Goal: Task Accomplishment & Management: Complete application form

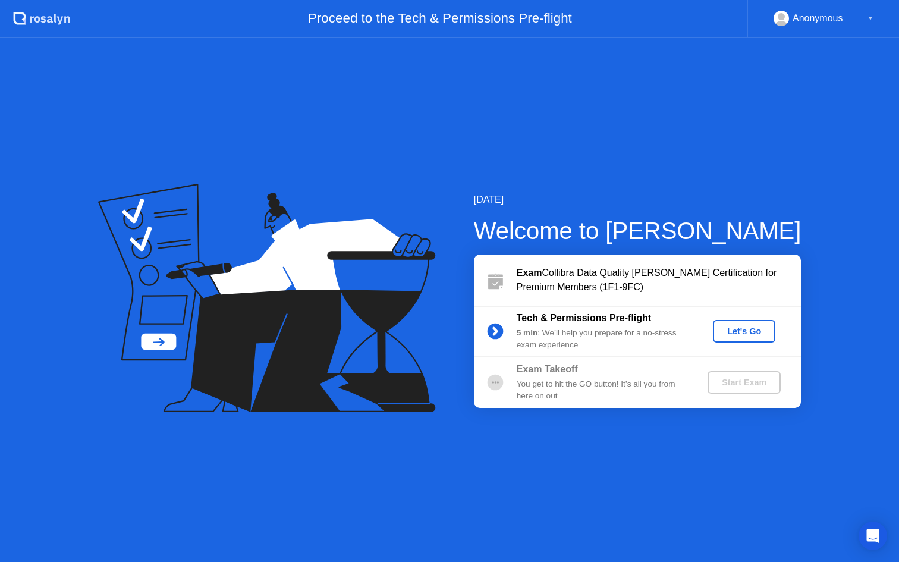
click at [613, 273] on div "Exam Collibra Data Quality [PERSON_NAME] Certification for Premium Members (1F1…" at bounding box center [659, 280] width 284 height 29
click at [729, 327] on div "Let's Go" at bounding box center [744, 332] width 53 height 10
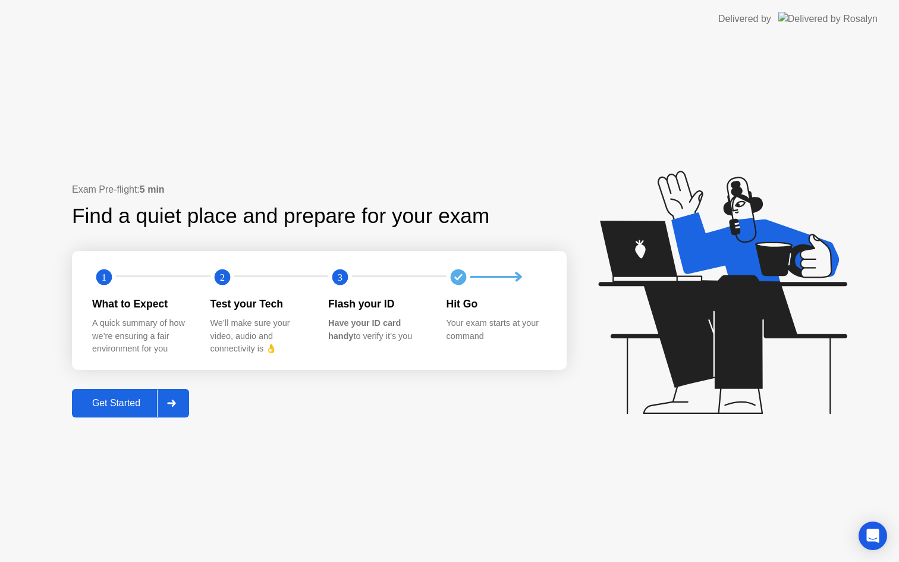
click at [111, 406] on div "Get Started" at bounding box center [116, 403] width 81 height 11
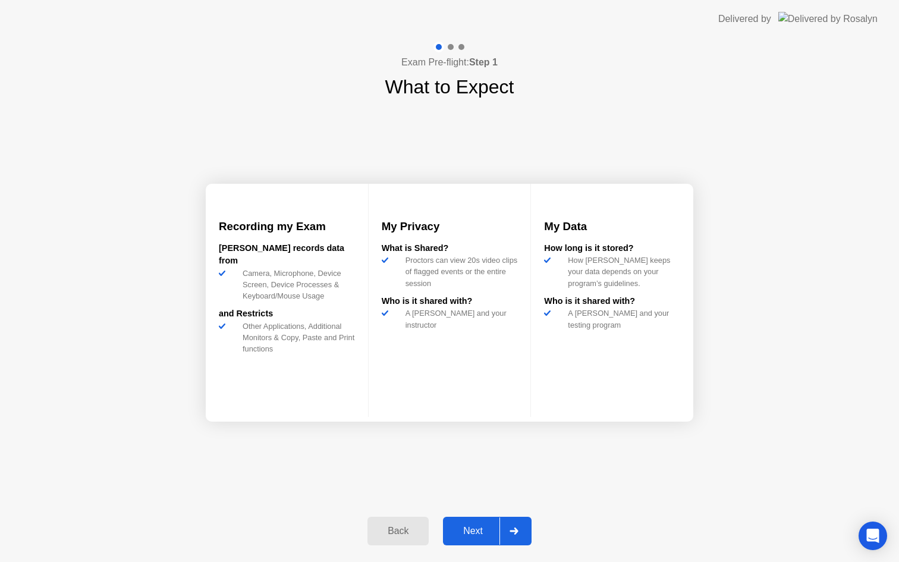
click at [477, 527] on div "Next" at bounding box center [473, 531] width 53 height 11
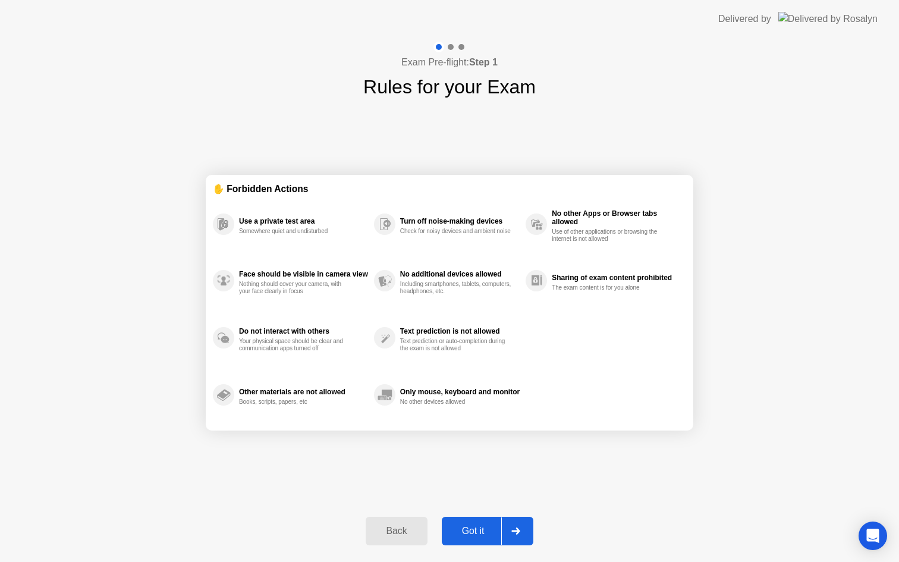
click at [474, 537] on div "Got it" at bounding box center [474, 531] width 56 height 11
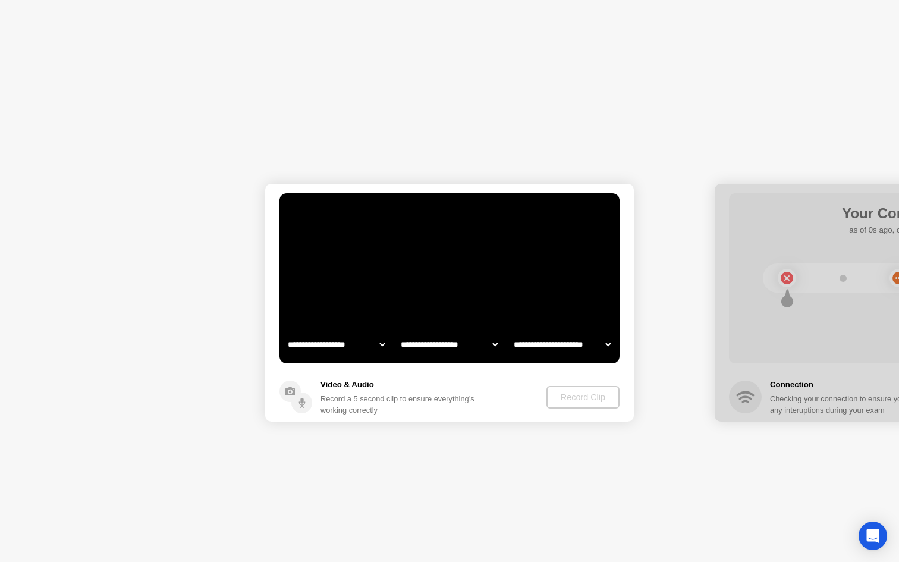
select select "**********"
select select "*******"
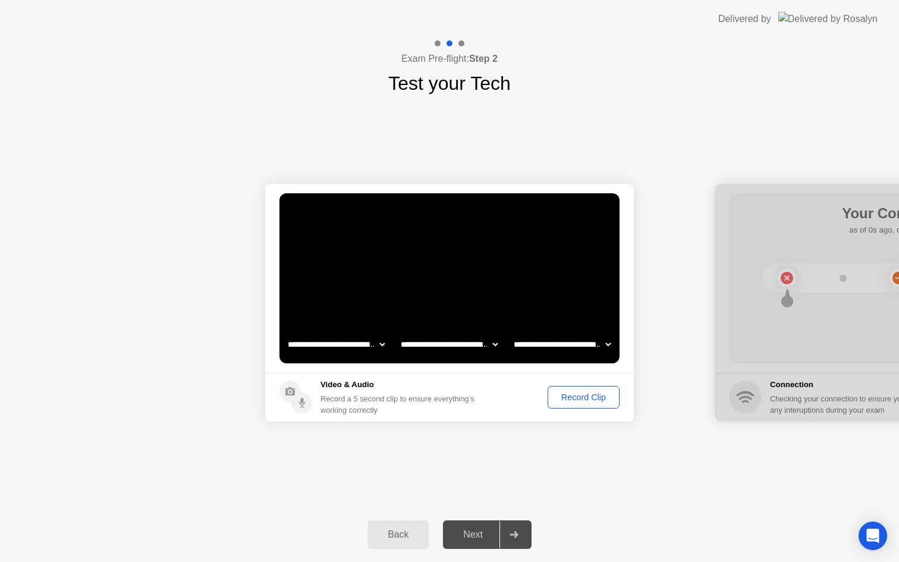
click at [398, 400] on div "Record a 5 second clip to ensure everything’s working correctly" at bounding box center [400, 404] width 159 height 23
click at [374, 395] on div "Record a 5 second clip to ensure everything’s working correctly" at bounding box center [400, 404] width 159 height 23
click at [582, 393] on div "Record Clip" at bounding box center [584, 398] width 64 height 10
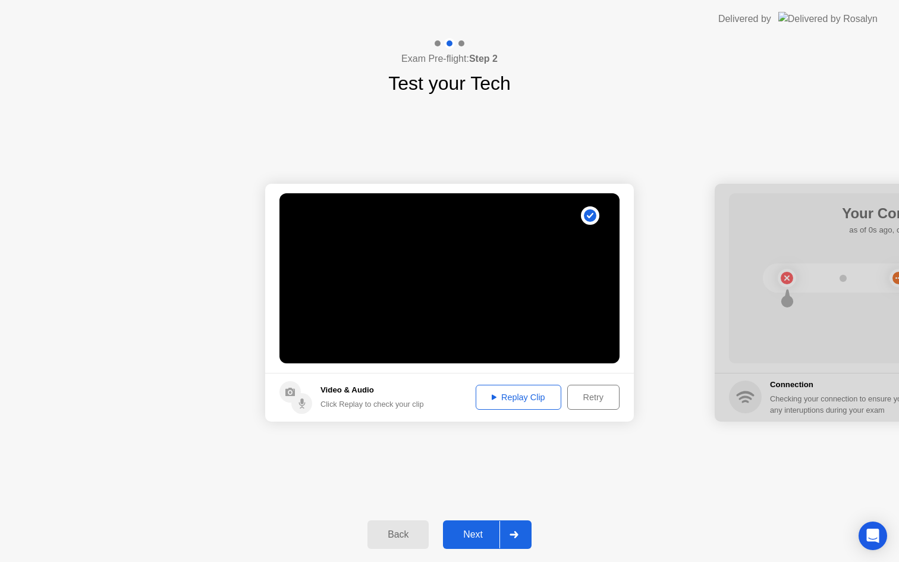
click at [523, 401] on div "Replay Clip" at bounding box center [518, 398] width 77 height 10
click at [476, 533] on div "Next" at bounding box center [473, 534] width 53 height 11
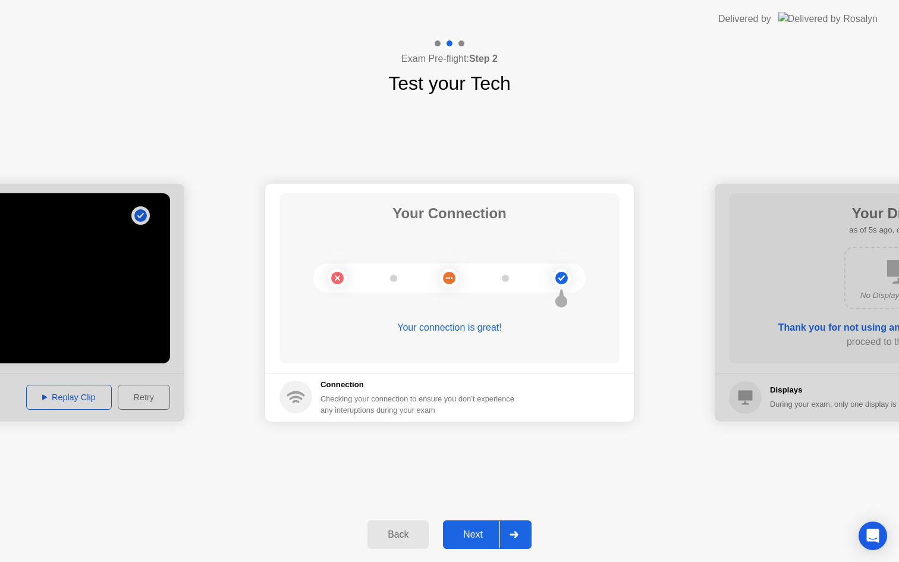
click at [482, 538] on div "Next" at bounding box center [473, 534] width 53 height 11
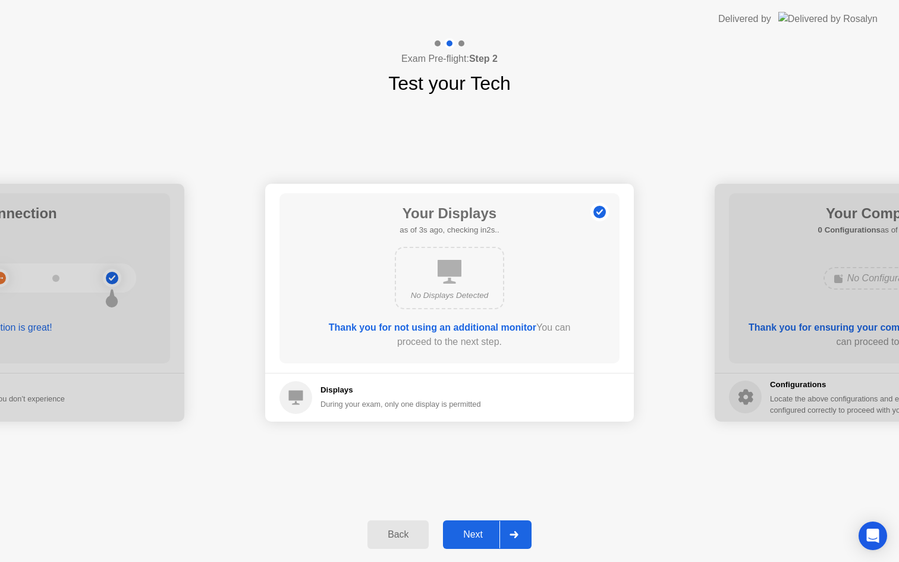
drag, startPoint x: 430, startPoint y: 368, endPoint x: 431, endPoint y: 347, distance: 20.8
click at [429, 368] on main "Your Displays as of 3s ago, checking in2s.. No Displays Detected Thank you for …" at bounding box center [449, 278] width 369 height 189
click at [432, 278] on div "No Displays Detected" at bounding box center [449, 278] width 109 height 62
click at [346, 399] on div "During your exam, only one display is permitted" at bounding box center [401, 404] width 161 height 11
click at [304, 393] on circle at bounding box center [296, 397] width 33 height 33
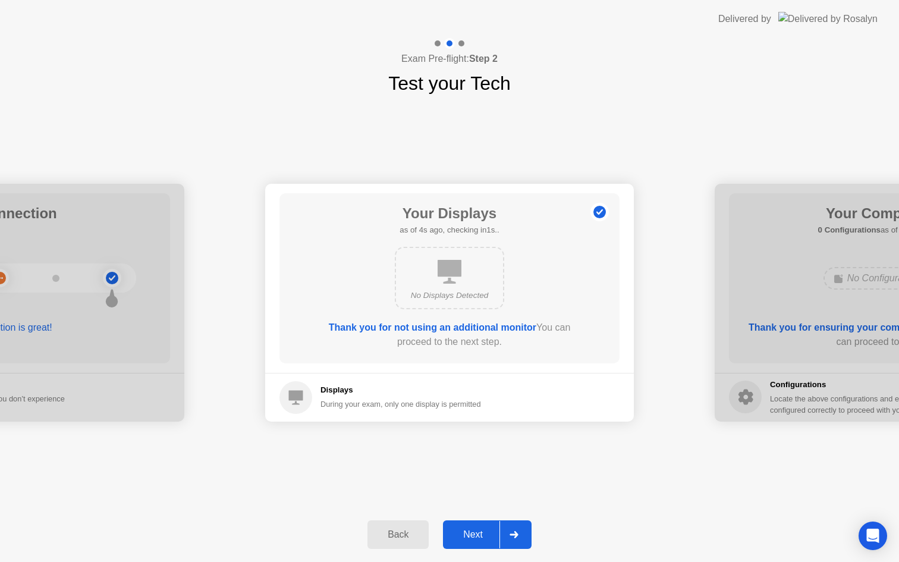
click at [463, 409] on div "During your exam, only one display is permitted" at bounding box center [401, 404] width 161 height 11
click at [484, 242] on div "No Displays Detected" at bounding box center [449, 278] width 272 height 72
click at [458, 272] on icon at bounding box center [450, 272] width 24 height 24
click at [479, 529] on div "Next" at bounding box center [473, 534] width 53 height 11
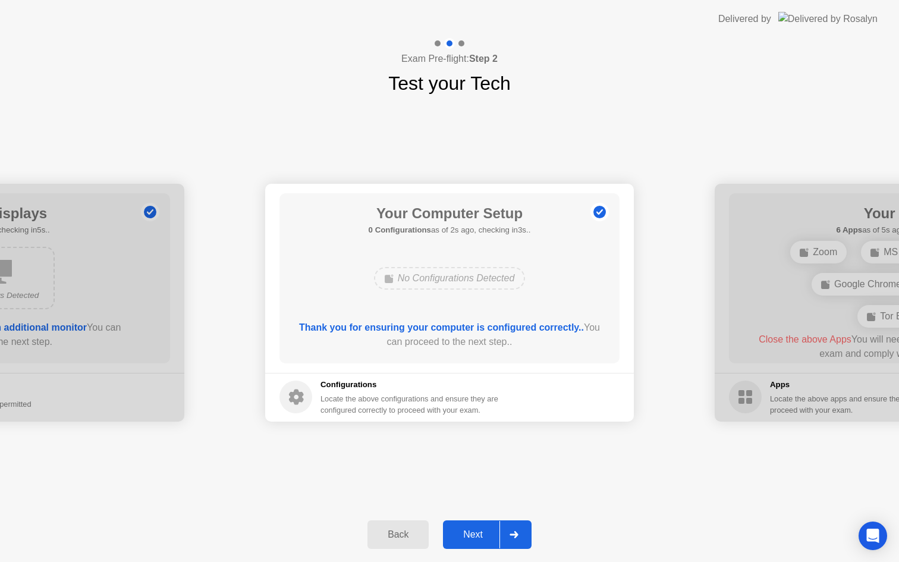
click at [492, 218] on h1 "Your Computer Setup" at bounding box center [450, 213] width 162 height 21
click at [429, 331] on b "Thank you for ensuring your computer is configured correctly.." at bounding box center [441, 327] width 285 height 10
click at [443, 346] on div "Thank you for ensuring your computer is configured correctly.. You can proceed …" at bounding box center [450, 335] width 306 height 29
click at [419, 399] on div "Locate the above configurations and ensure they are configured correctly to pro…" at bounding box center [411, 404] width 180 height 23
click at [460, 530] on div "Next" at bounding box center [473, 534] width 53 height 11
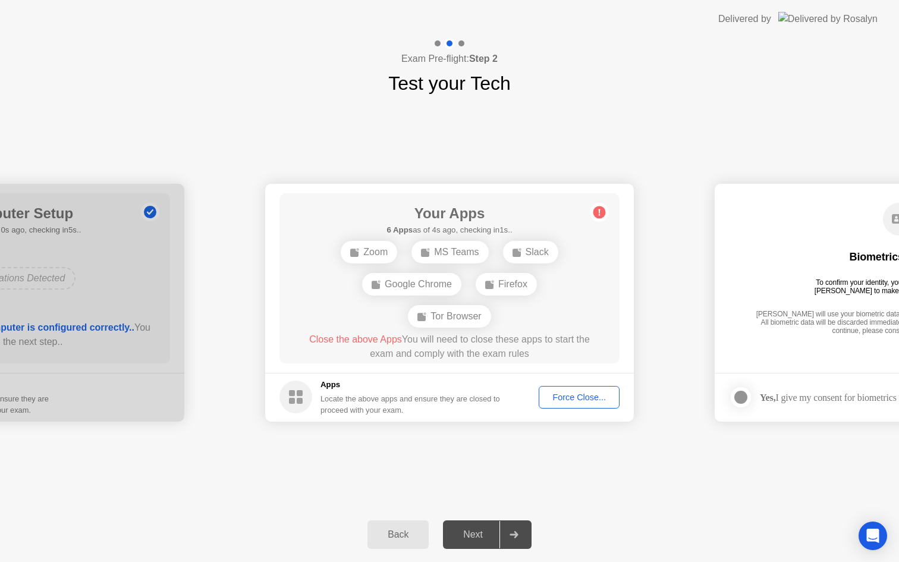
click at [483, 406] on div "Locate the above apps and ensure they are closed to proceed with your exam." at bounding box center [411, 404] width 180 height 23
click at [603, 212] on circle at bounding box center [600, 212] width 12 height 12
click at [405, 532] on div "Back" at bounding box center [398, 534] width 54 height 11
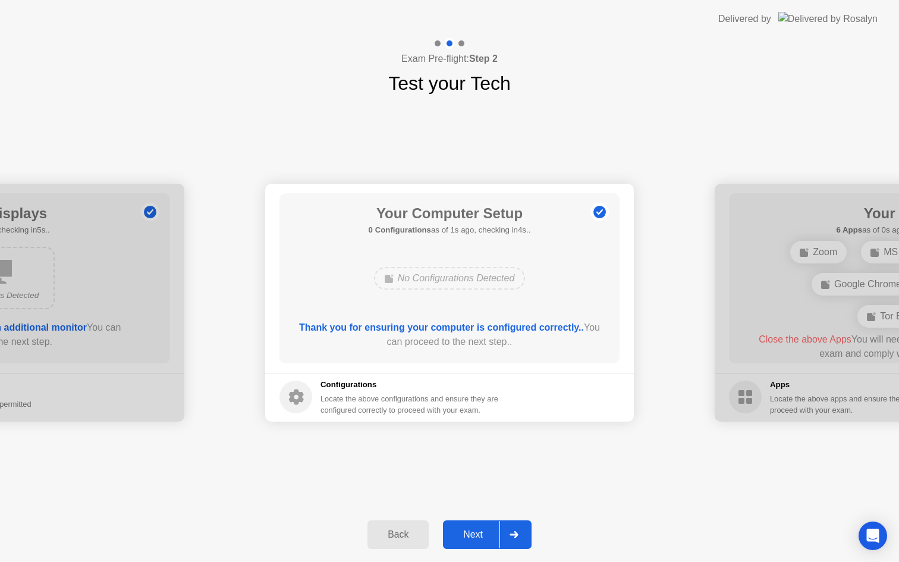
click at [468, 536] on div "Next" at bounding box center [473, 534] width 53 height 11
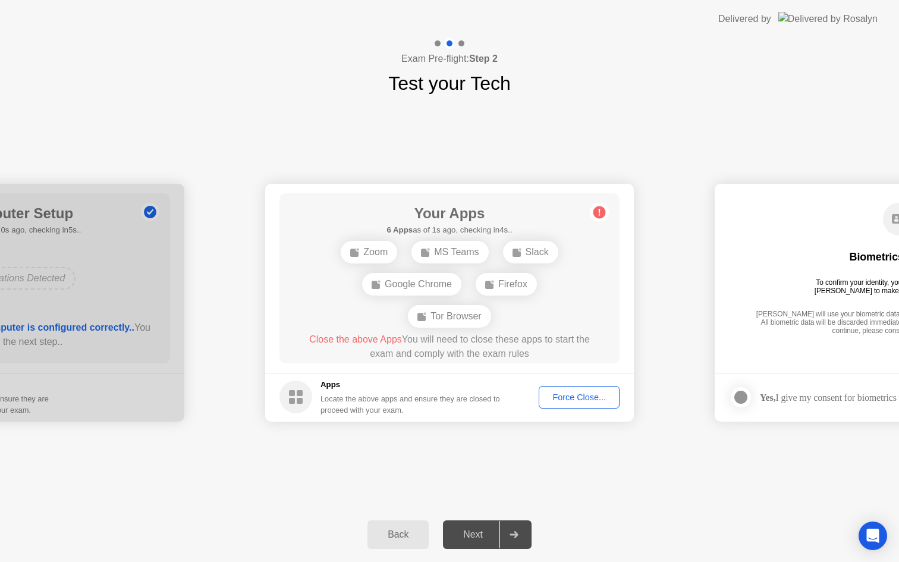
click at [444, 248] on div "MS Teams" at bounding box center [450, 252] width 77 height 23
click at [384, 253] on div "Zoom" at bounding box center [369, 252] width 57 height 23
click at [472, 253] on div "MS Teams" at bounding box center [450, 252] width 77 height 23
click at [519, 253] on rect at bounding box center [517, 253] width 8 height 8
click at [493, 295] on div "Zoom MS Teams Slack Google Chrome Firefox Tor Browser" at bounding box center [449, 284] width 272 height 96
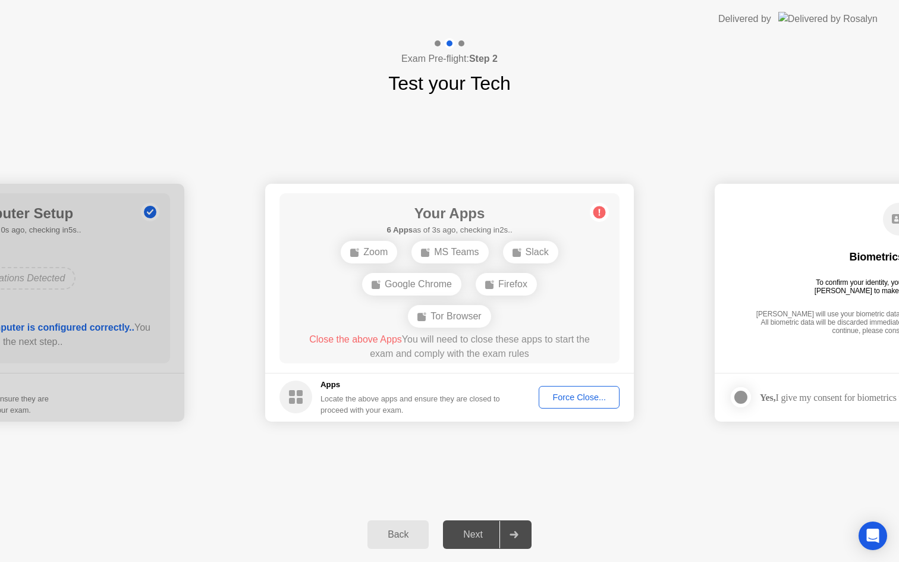
click at [496, 286] on div "Firefox" at bounding box center [506, 284] width 61 height 23
click at [469, 305] on div "Tor Browser" at bounding box center [449, 316] width 83 height 23
click at [428, 284] on div "Google Chrome" at bounding box center [411, 284] width 99 height 23
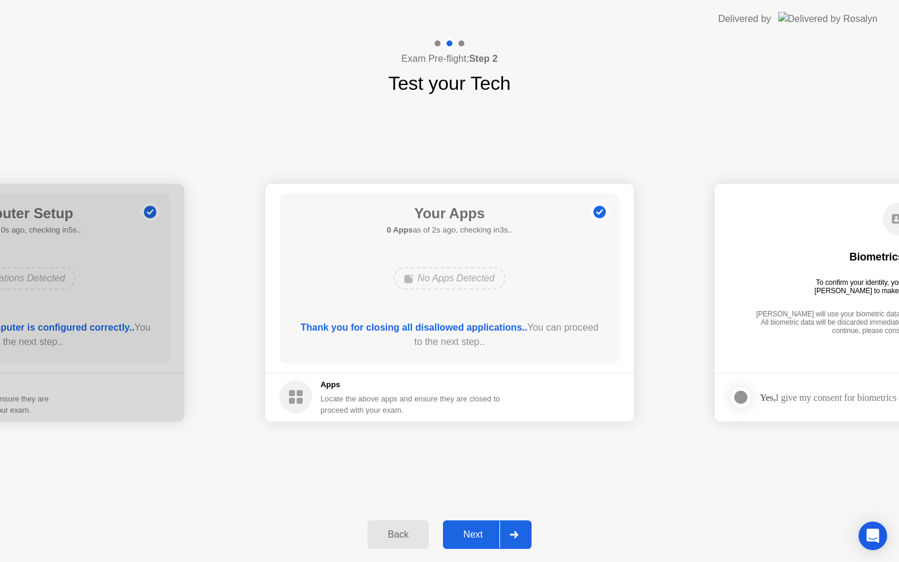
click at [465, 531] on div "Next" at bounding box center [473, 534] width 53 height 11
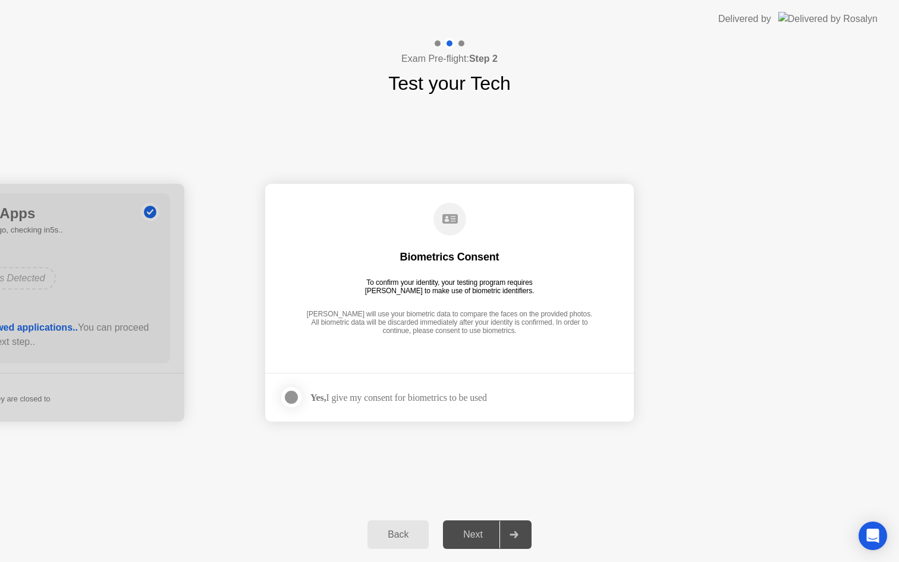
click at [293, 396] on div at bounding box center [291, 397] width 14 height 14
click at [469, 530] on div "Next" at bounding box center [473, 534] width 53 height 11
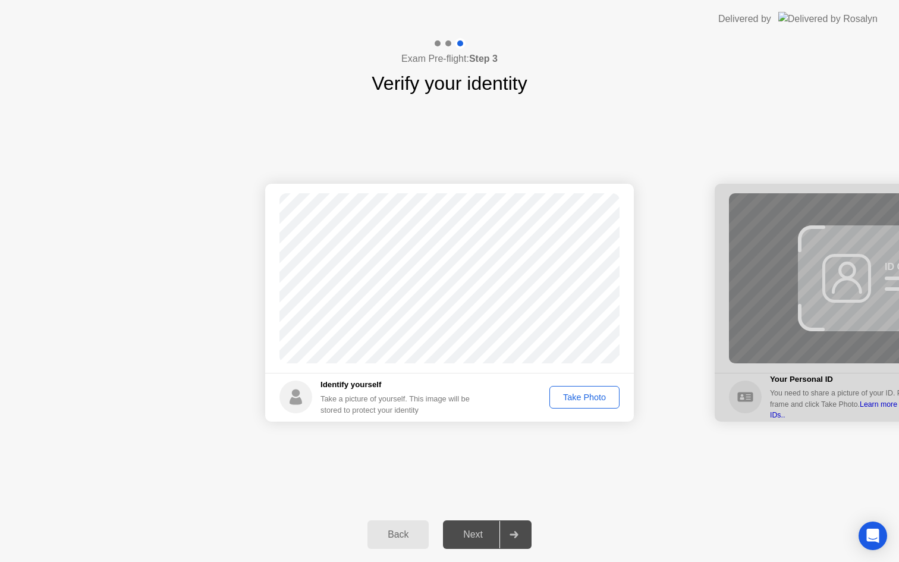
click at [579, 396] on div "Take Photo" at bounding box center [585, 398] width 62 height 10
click at [478, 531] on div "Next" at bounding box center [473, 534] width 53 height 11
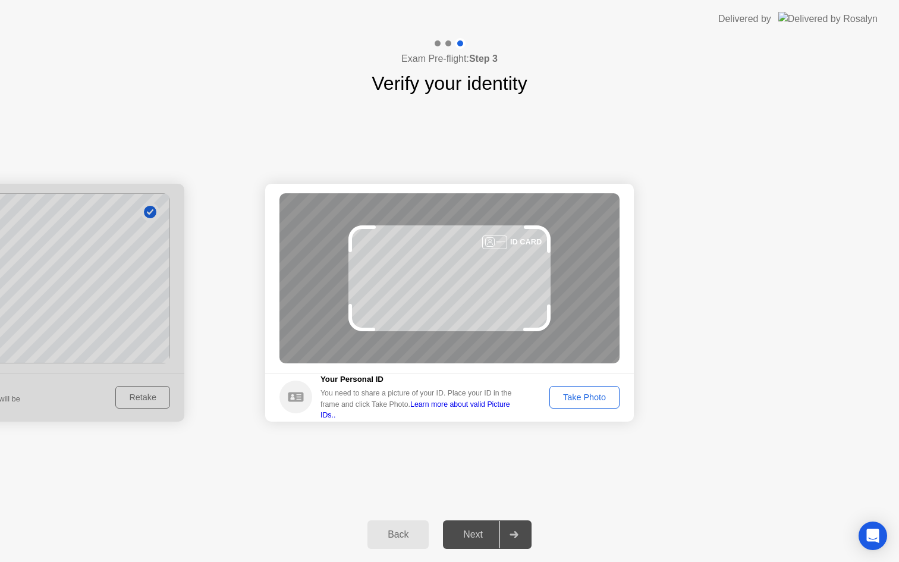
click at [573, 396] on div "Take Photo" at bounding box center [585, 398] width 62 height 10
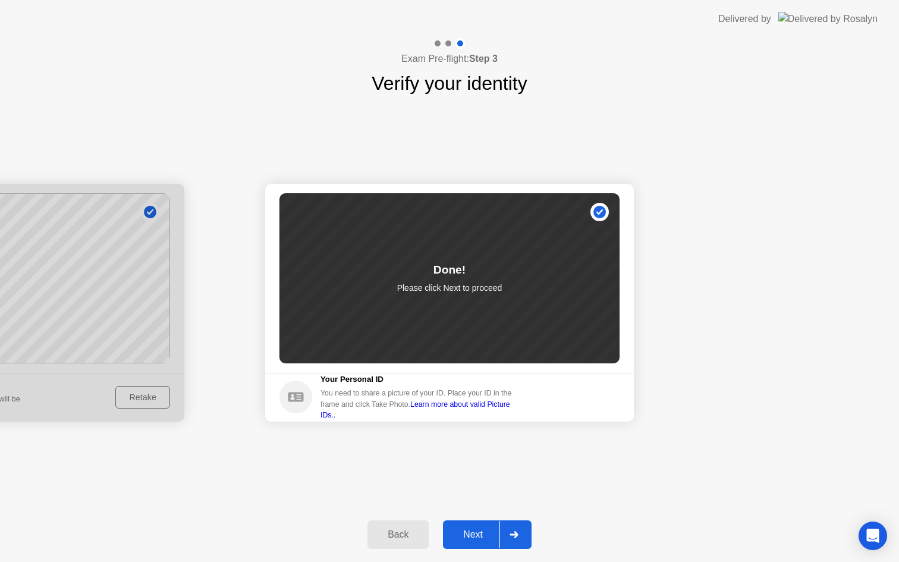
click at [478, 542] on button "Next" at bounding box center [487, 534] width 89 height 29
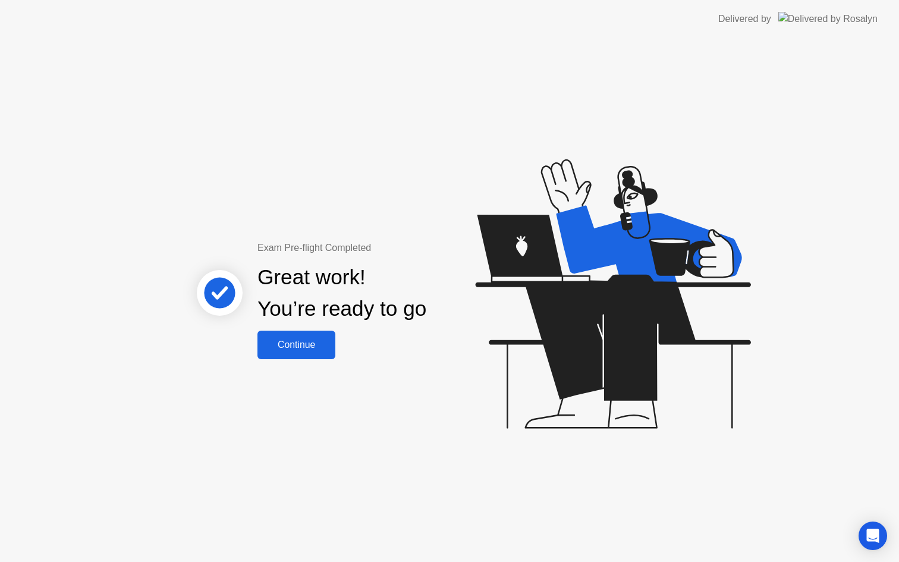
click at [311, 341] on div "Continue" at bounding box center [296, 345] width 71 height 11
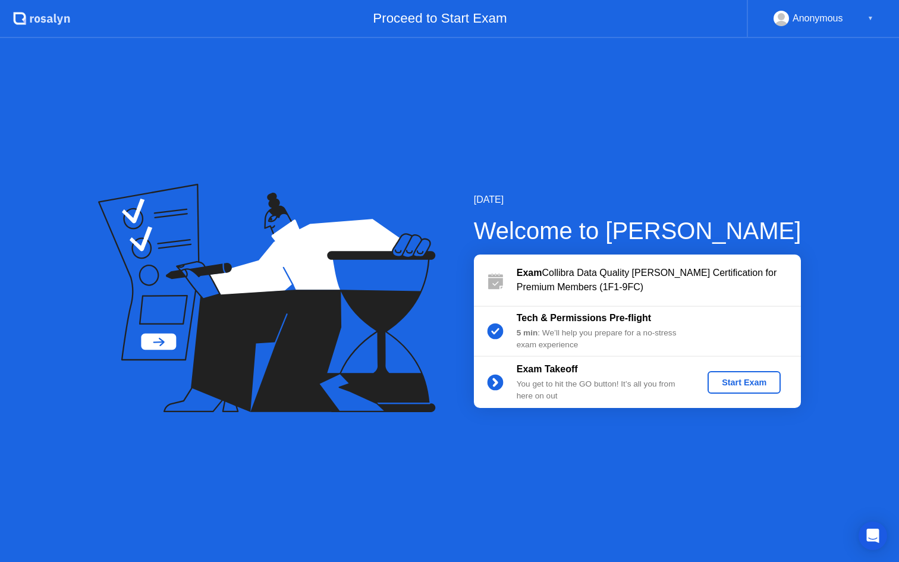
click at [739, 380] on div "Start Exam" at bounding box center [745, 383] width 64 height 10
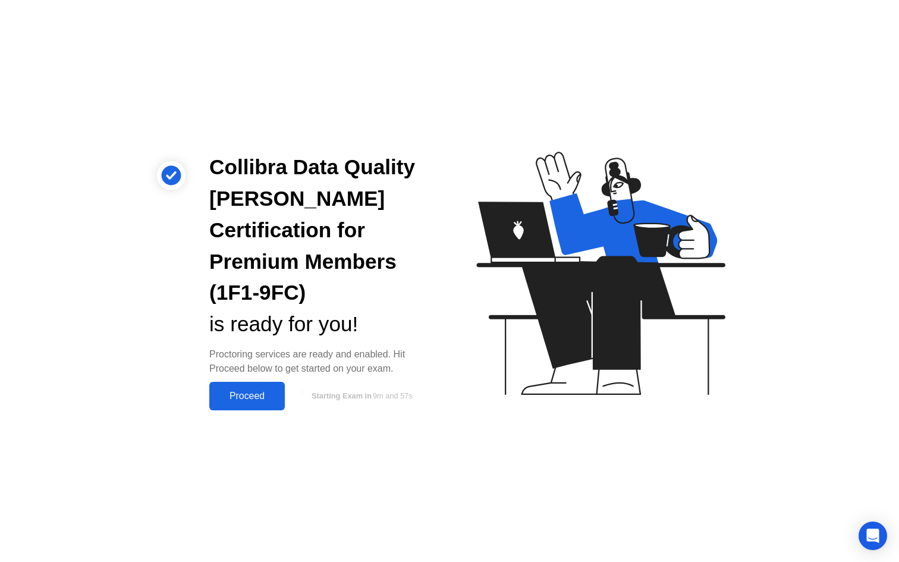
click at [278, 391] on div "Proceed" at bounding box center [247, 396] width 68 height 11
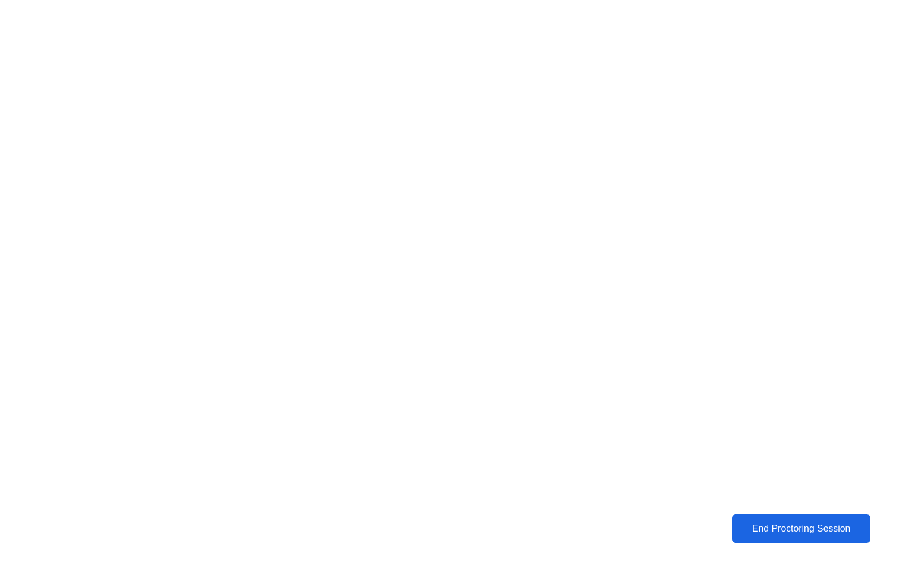
click at [810, 526] on div "End Proctoring Session" at bounding box center [802, 528] width 132 height 11
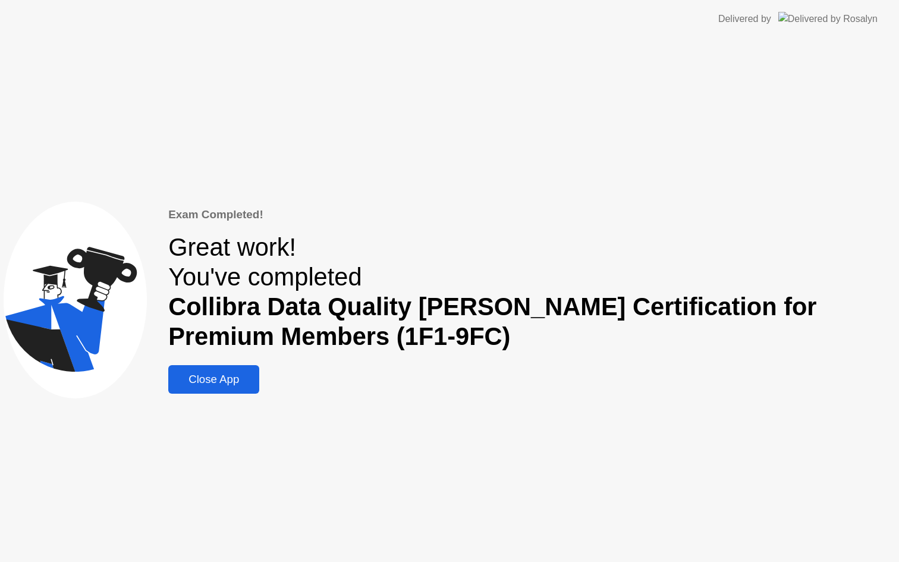
click at [229, 377] on div "Close App" at bounding box center [214, 379] width 84 height 13
